Goal: Task Accomplishment & Management: Manage account settings

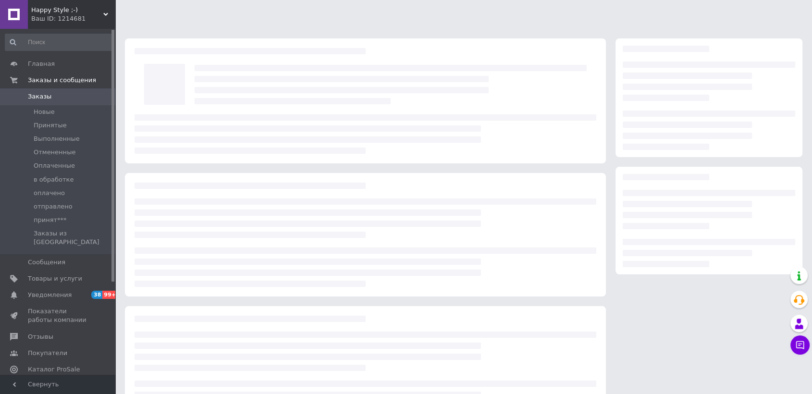
scroll to position [45, 0]
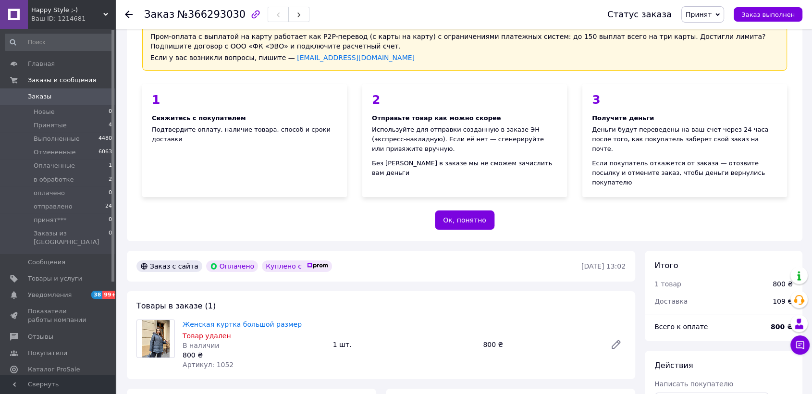
click at [712, 15] on span "Принят" at bounding box center [699, 15] width 26 height 8
click at [711, 47] on li "Отменен" at bounding box center [707, 48] width 51 height 14
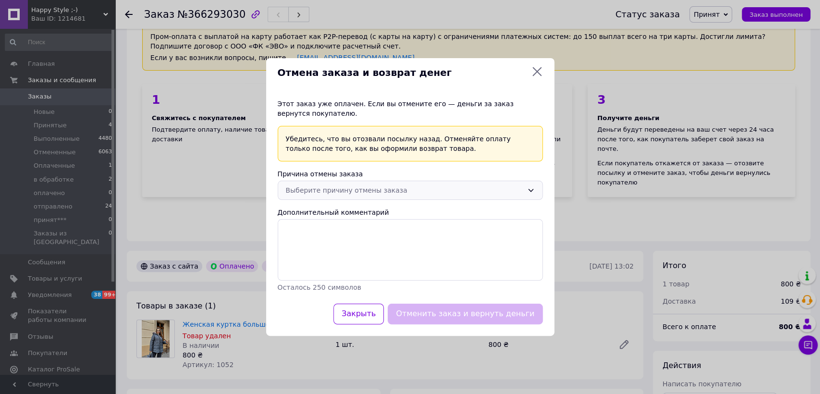
click at [452, 188] on div "Выберите причину отмены заказа" at bounding box center [404, 190] width 237 height 11
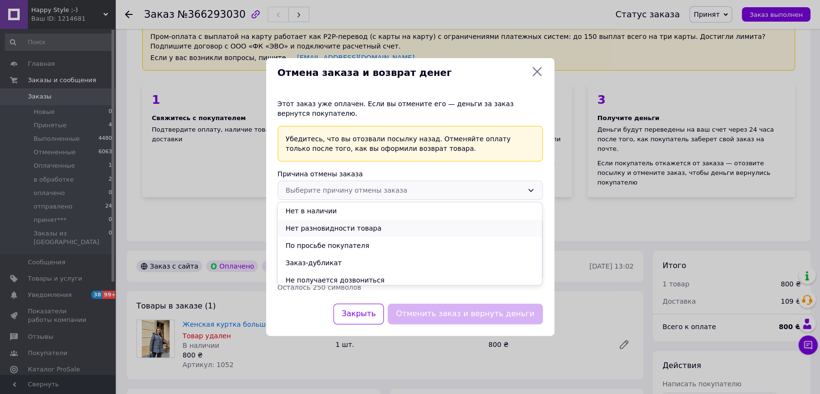
click at [350, 228] on li "Нет разновидности товара" at bounding box center [410, 228] width 264 height 17
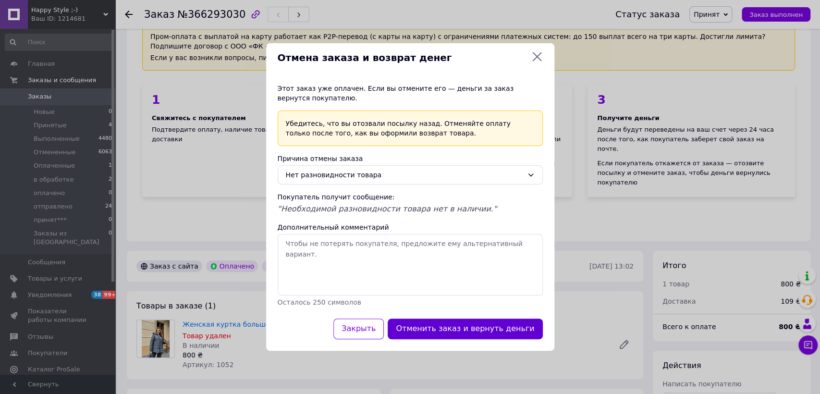
click at [473, 323] on button "Отменить заказ и вернуть деньги" at bounding box center [465, 329] width 155 height 21
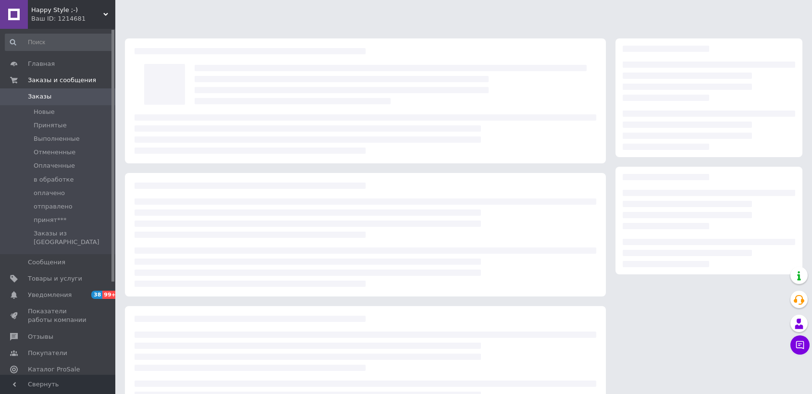
scroll to position [45, 0]
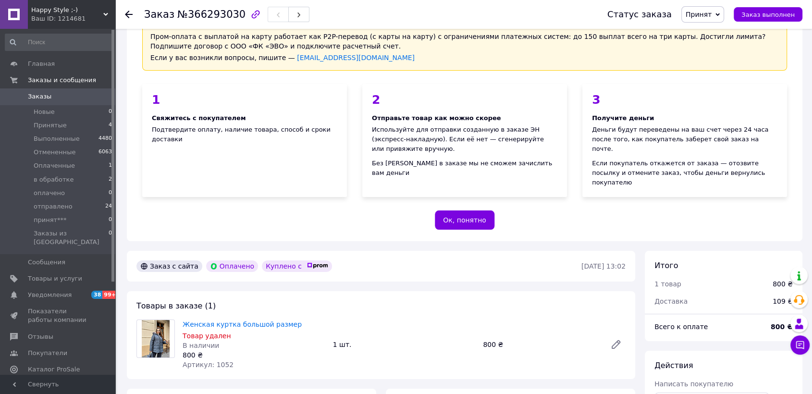
click at [700, 16] on span "Принят" at bounding box center [699, 15] width 26 height 8
click at [699, 49] on li "Отменен" at bounding box center [707, 48] width 51 height 14
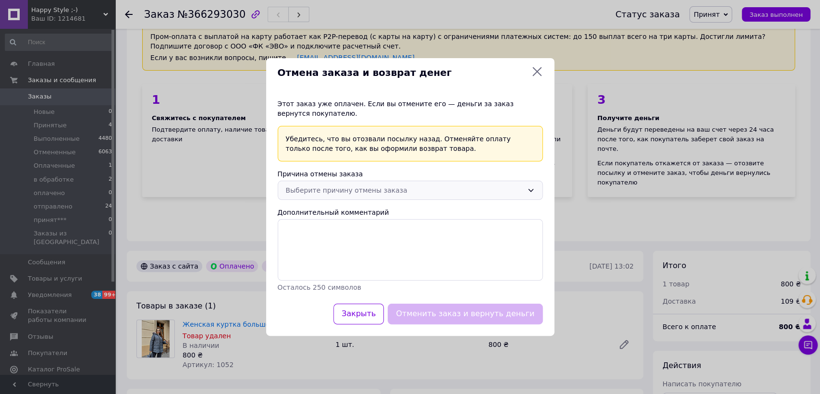
click at [357, 188] on div "Выберите причину отмены заказа" at bounding box center [404, 190] width 237 height 11
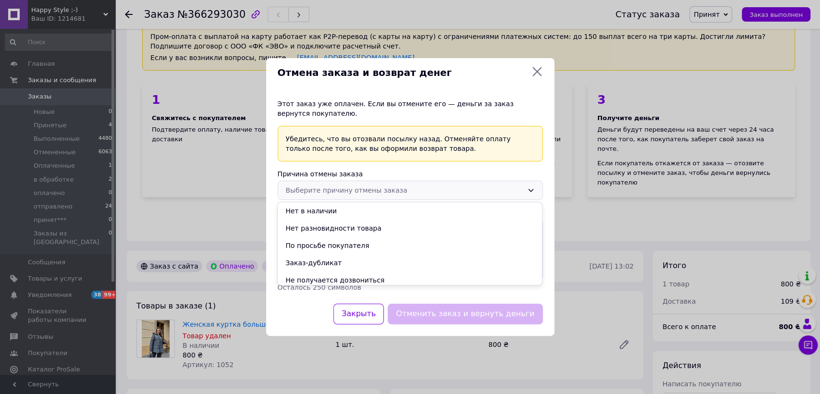
click at [331, 227] on li "Нет разновидности товара" at bounding box center [410, 228] width 264 height 17
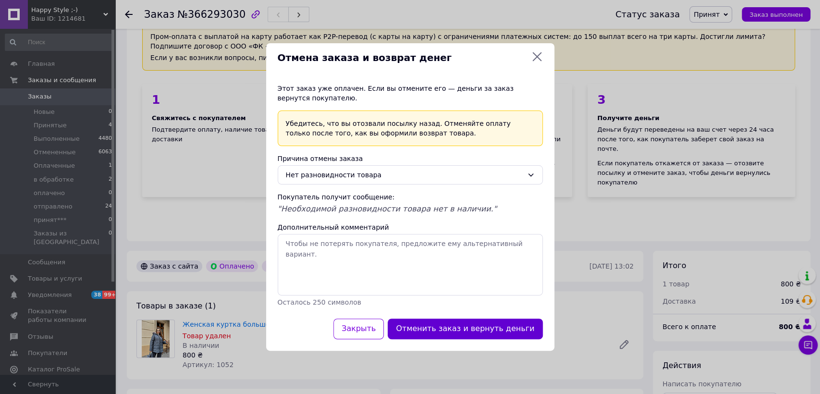
click at [450, 331] on button "Отменить заказ и вернуть деньги" at bounding box center [465, 329] width 155 height 21
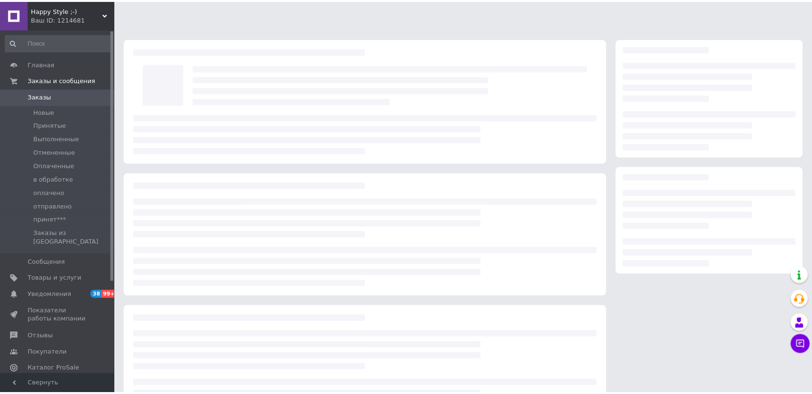
scroll to position [45, 0]
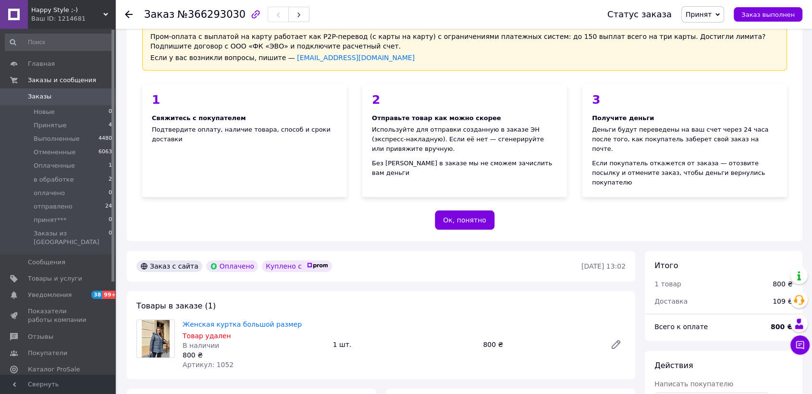
click at [767, 214] on div "Пром-оплата с выплатой на карту работает как P2P-перевод (с карты на карту) с о…" at bounding box center [464, 126] width 675 height 229
click at [707, 16] on span "Принят" at bounding box center [699, 15] width 26 height 8
click at [720, 49] on li "Отменен" at bounding box center [707, 48] width 51 height 14
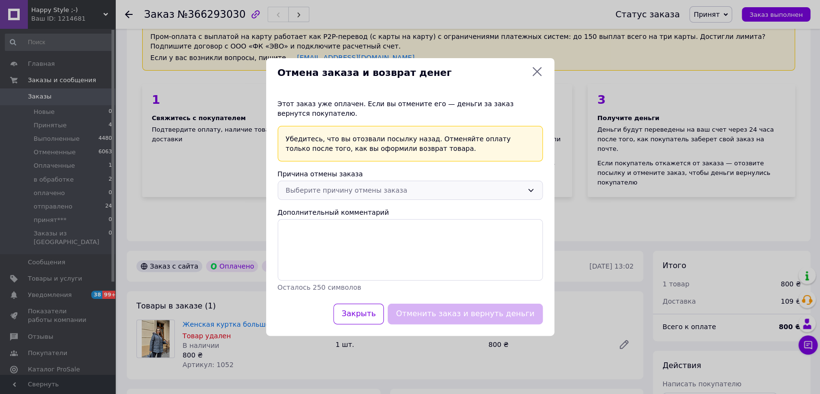
click at [347, 186] on div "Выберите причину отмены заказа" at bounding box center [404, 190] width 237 height 11
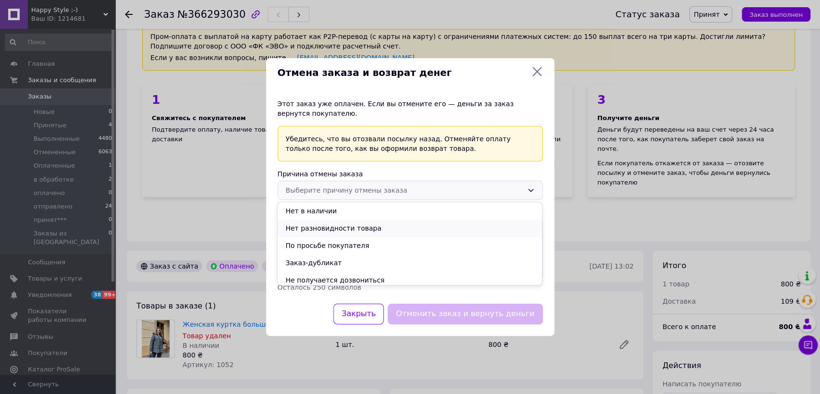
click at [326, 225] on li "Нет разновидности товара" at bounding box center [410, 228] width 264 height 17
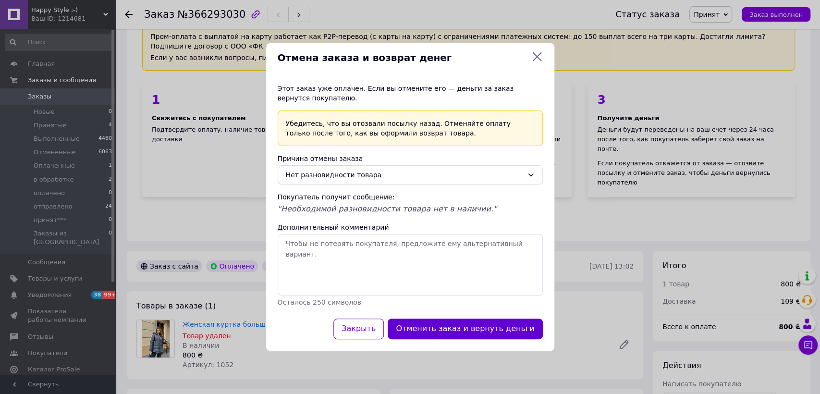
click at [473, 331] on button "Отменить заказ и вернуть деньги" at bounding box center [465, 329] width 155 height 21
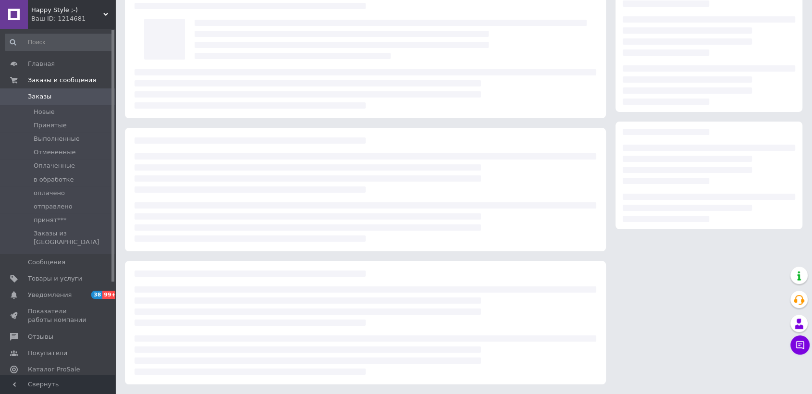
scroll to position [45, 0]
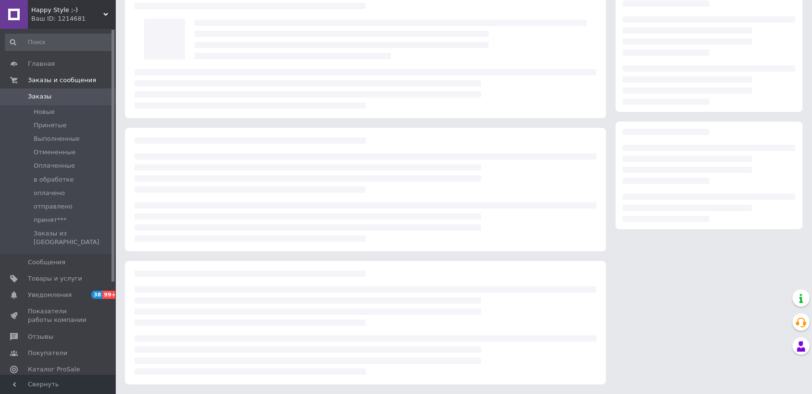
scroll to position [45, 0]
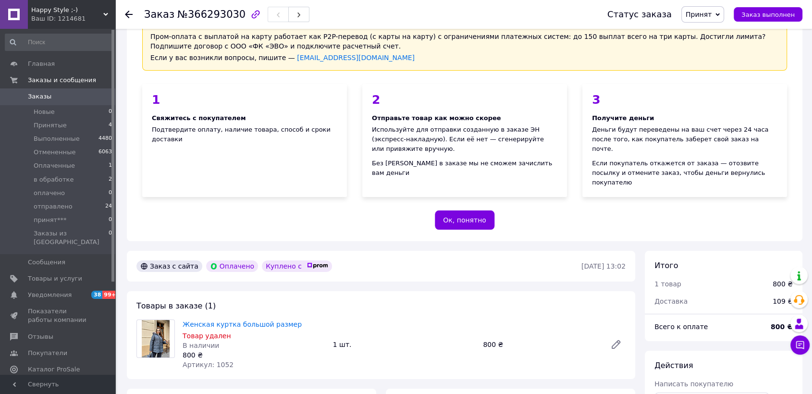
click at [709, 15] on span "Принят" at bounding box center [699, 15] width 26 height 8
click at [716, 47] on li "Отменен" at bounding box center [707, 48] width 51 height 14
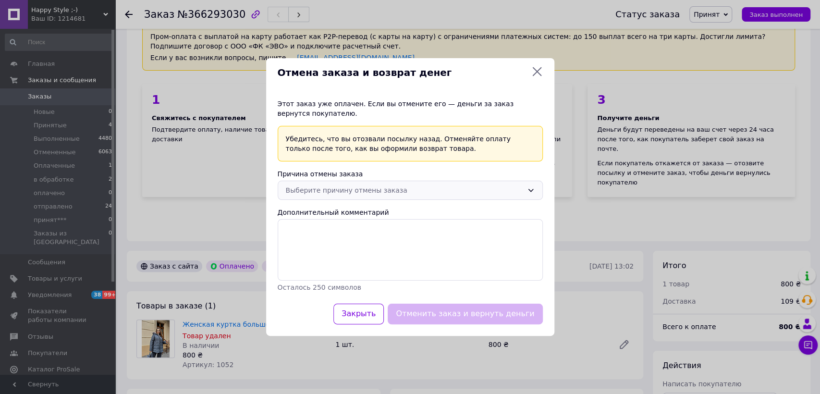
click at [374, 184] on div "Выберите причину отмены заказа" at bounding box center [410, 190] width 265 height 19
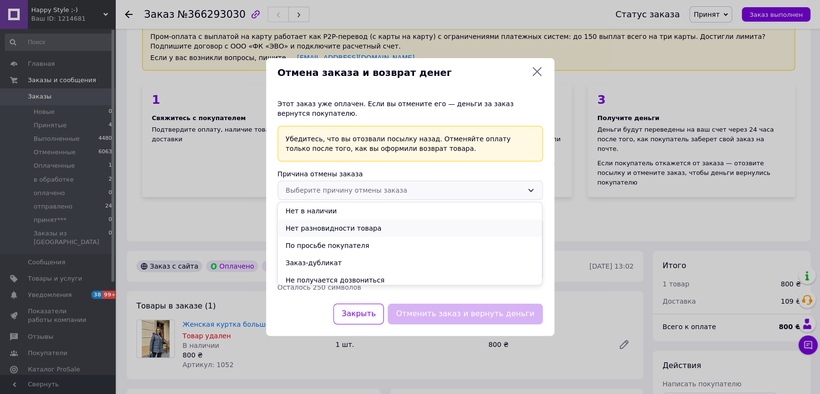
click at [345, 229] on li "Нет разновидности товара" at bounding box center [410, 228] width 264 height 17
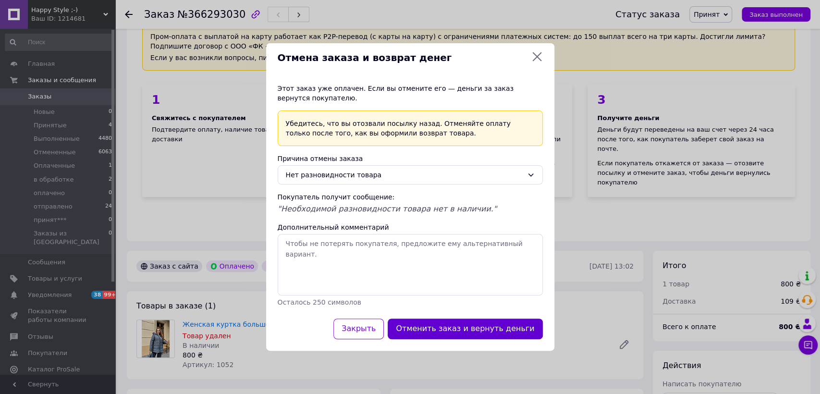
click at [451, 330] on button "Отменить заказ и вернуть деньги" at bounding box center [465, 329] width 155 height 21
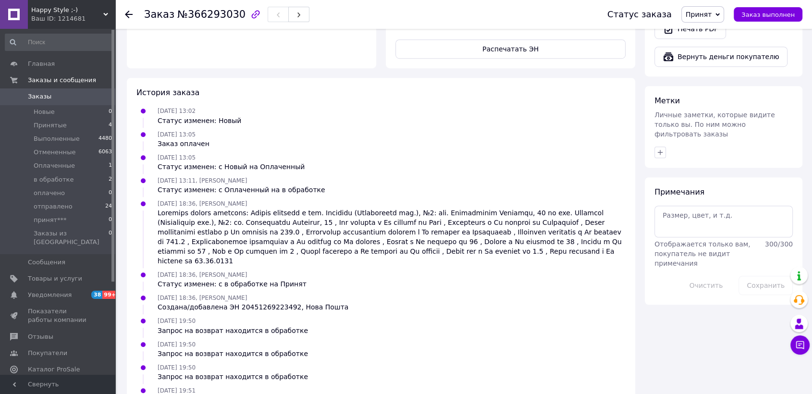
click at [37, 96] on span "Заказы" at bounding box center [40, 96] width 24 height 9
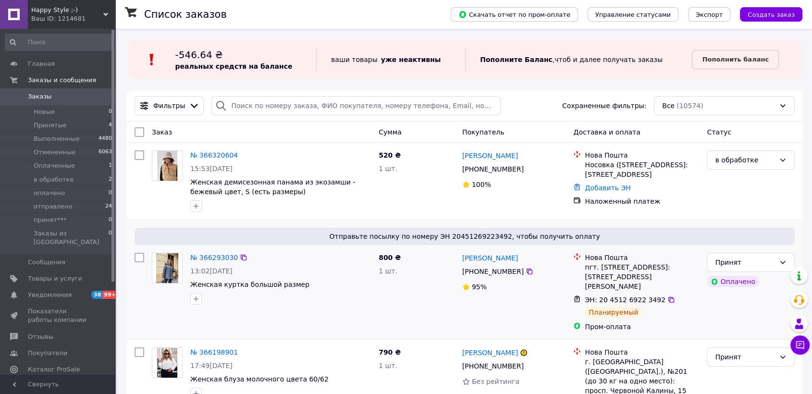
scroll to position [107, 0]
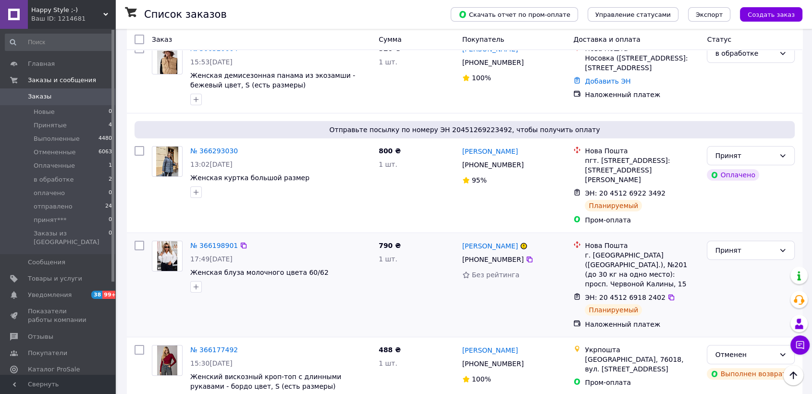
click at [247, 295] on div "№ 366198901 17:49[DATE] Женская блуза молочного цвета 60/62" at bounding box center [261, 285] width 227 height 96
click at [254, 303] on div "№ 366198901 17:49[DATE] Женская блуза молочного цвета 60/62" at bounding box center [261, 285] width 227 height 96
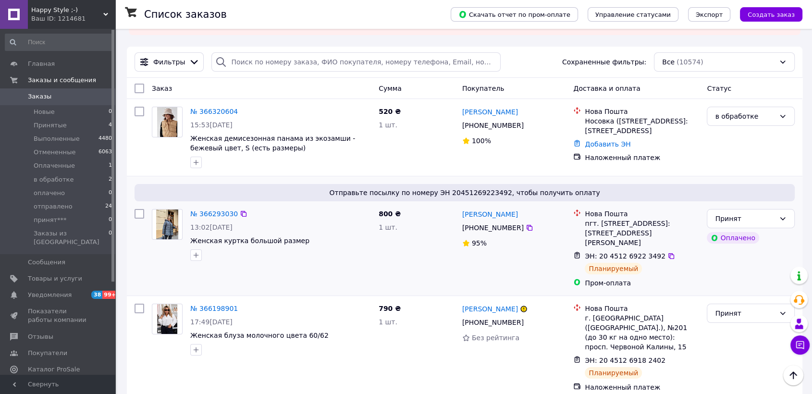
scroll to position [0, 0]
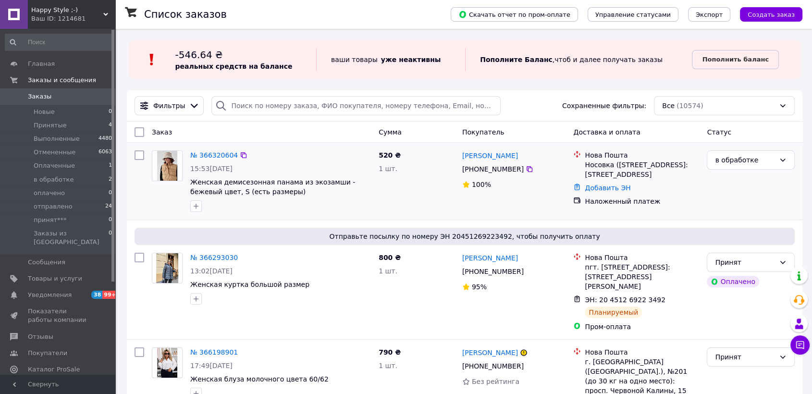
click at [764, 197] on div "в обработке" at bounding box center [751, 181] width 96 height 69
